Goal: Task Accomplishment & Management: Manage account settings

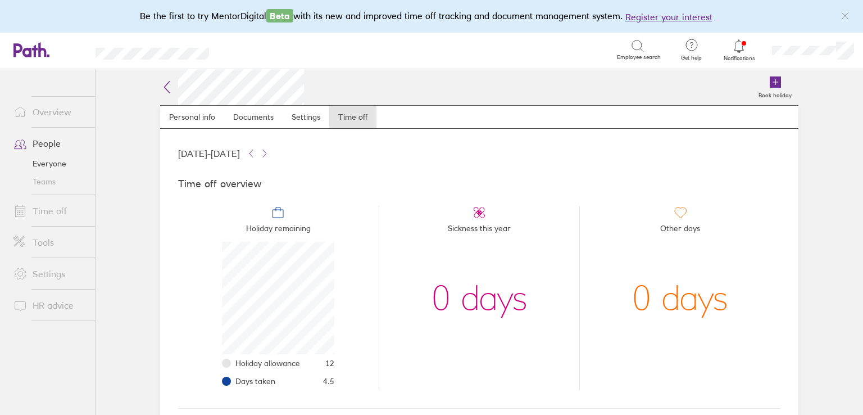
scroll to position [112, 112]
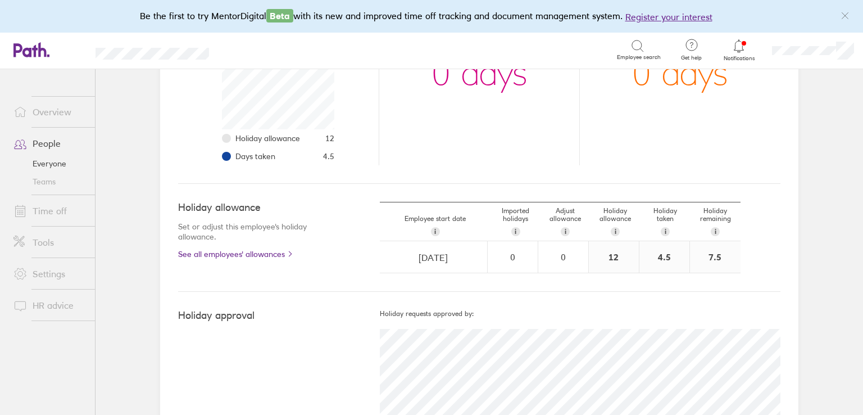
click at [57, 210] on link "Time off" at bounding box center [49, 211] width 90 height 22
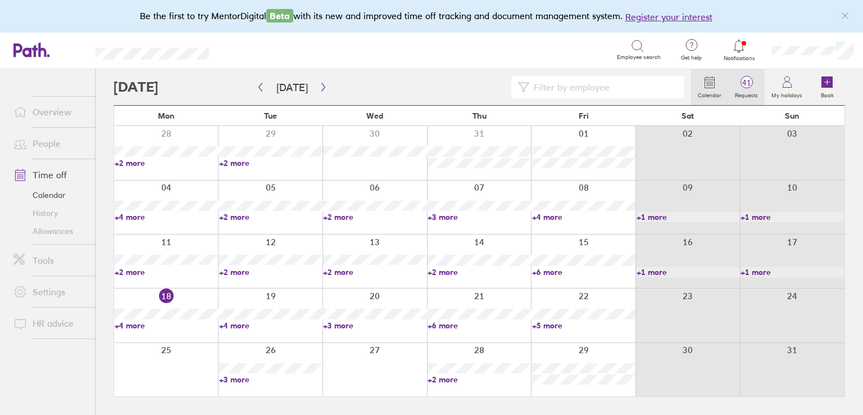
click at [748, 96] on label "Requests" at bounding box center [746, 94] width 37 height 10
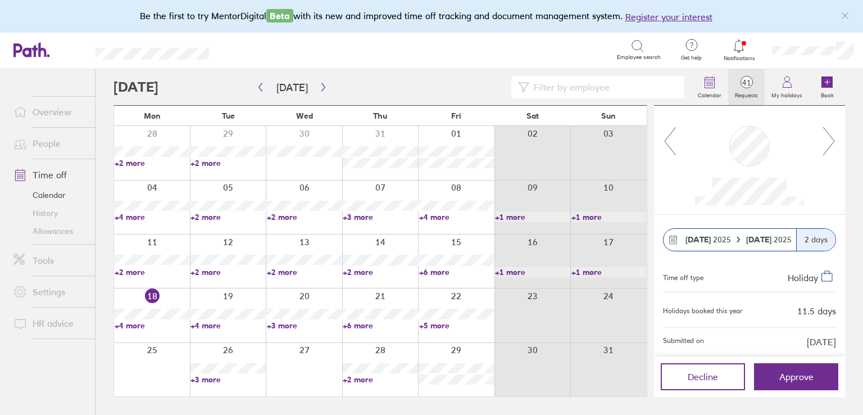
click at [674, 138] on icon at bounding box center [670, 141] width 14 height 30
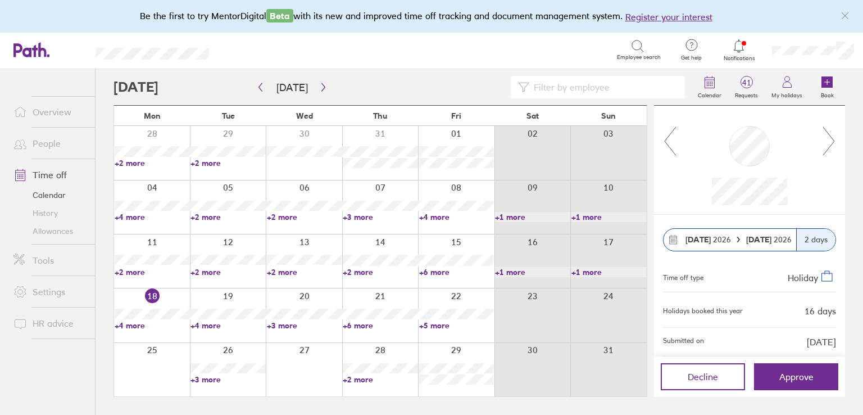
click at [674, 138] on icon at bounding box center [670, 141] width 14 height 30
click at [664, 140] on icon at bounding box center [670, 141] width 14 height 30
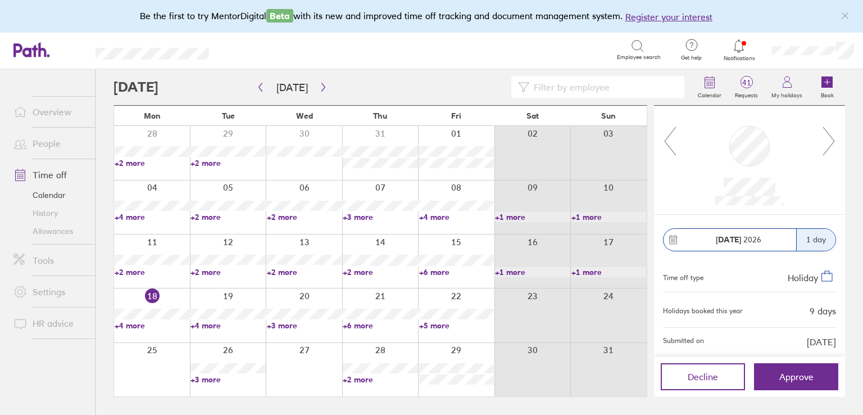
click at [664, 140] on icon at bounding box center [670, 141] width 14 height 30
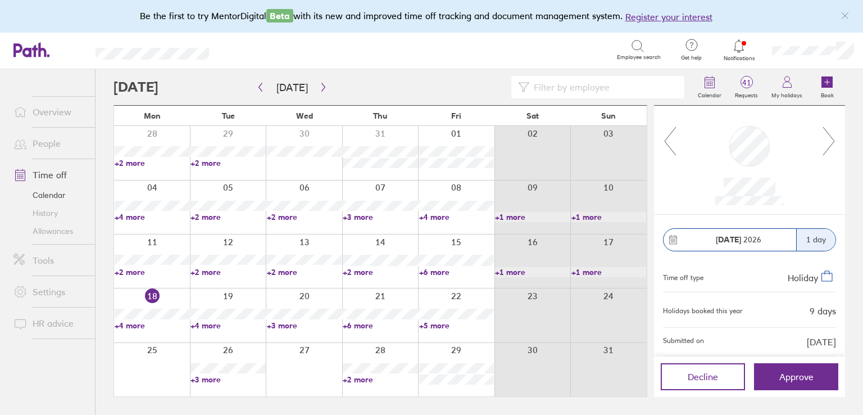
click at [665, 140] on icon at bounding box center [670, 141] width 11 height 28
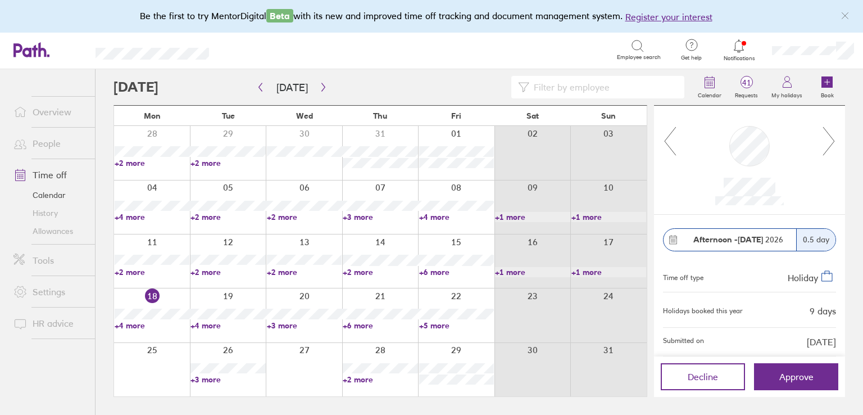
click at [665, 140] on icon at bounding box center [670, 141] width 11 height 28
click at [669, 145] on icon at bounding box center [670, 141] width 14 height 30
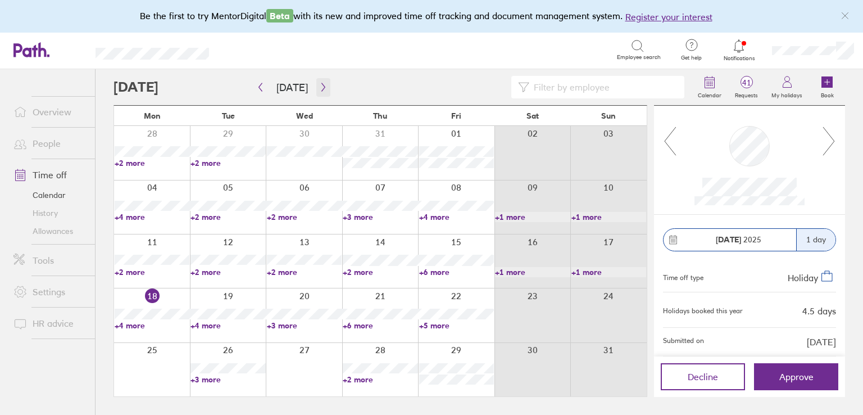
click at [322, 84] on icon "button" at bounding box center [323, 87] width 3 height 8
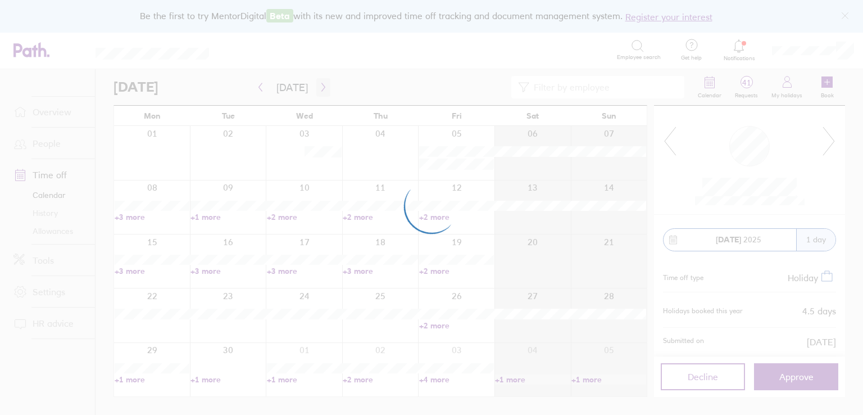
click at [319, 84] on div at bounding box center [431, 207] width 863 height 415
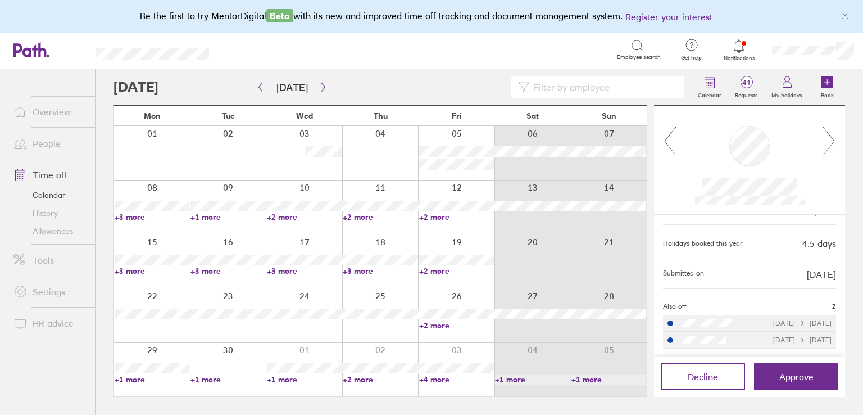
scroll to position [68, 0]
click at [319, 88] on icon "button" at bounding box center [323, 87] width 8 height 9
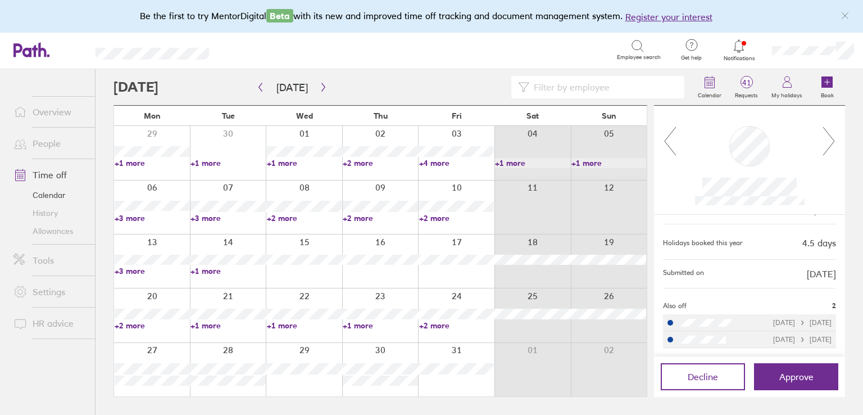
click at [130, 323] on link "+2 more" at bounding box center [152, 325] width 75 height 10
drag, startPoint x: 61, startPoint y: 363, endPoint x: 91, endPoint y: 354, distance: 31.8
click at [61, 363] on ul "Overview People Time off Calendar History Allowances Tools Settings HR advice" at bounding box center [47, 223] width 95 height 309
click at [789, 379] on span "Approve" at bounding box center [797, 377] width 34 height 10
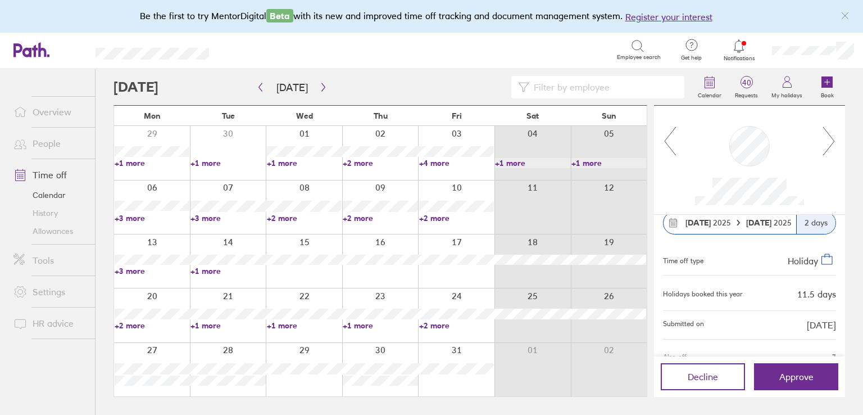
scroll to position [0, 0]
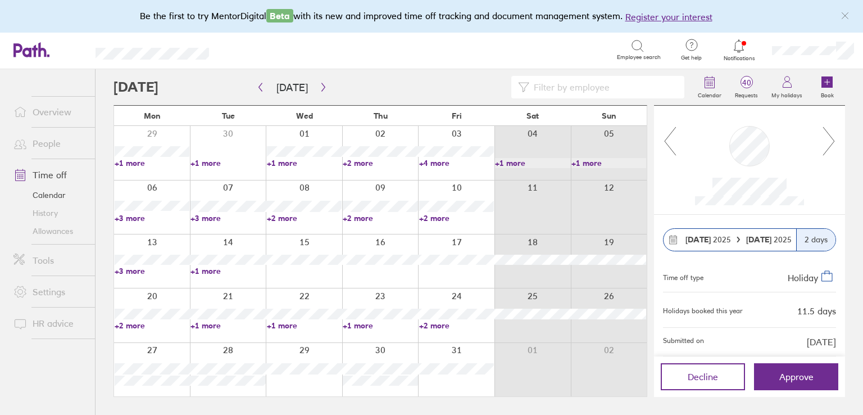
click at [747, 53] on link "Notifications" at bounding box center [739, 50] width 37 height 24
